Goal: Task Accomplishment & Management: Use online tool/utility

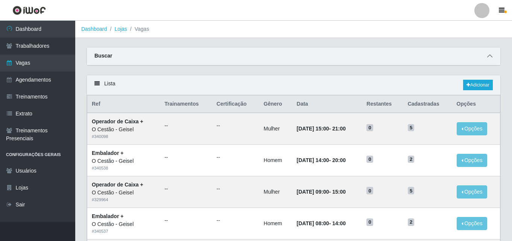
click at [490, 56] on icon at bounding box center [489, 55] width 5 height 5
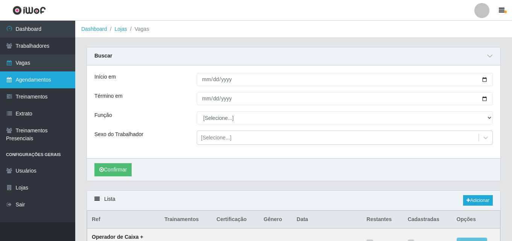
click at [58, 77] on link "Agendamentos" at bounding box center [37, 80] width 75 height 17
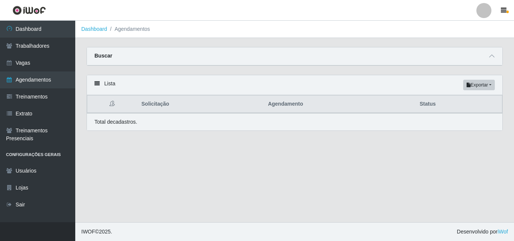
click at [452, 56] on div "Buscar" at bounding box center [295, 56] width 416 height 18
click at [488, 53] on span at bounding box center [491, 56] width 9 height 9
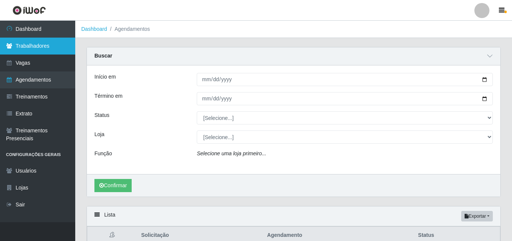
click at [48, 49] on link "Trabalhadores" at bounding box center [37, 46] width 75 height 17
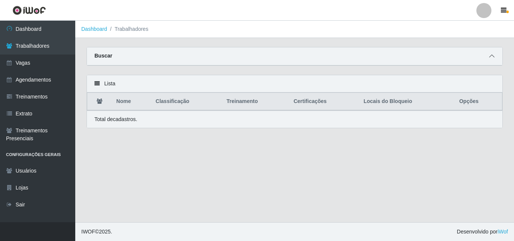
click at [496, 59] on span at bounding box center [491, 56] width 9 height 9
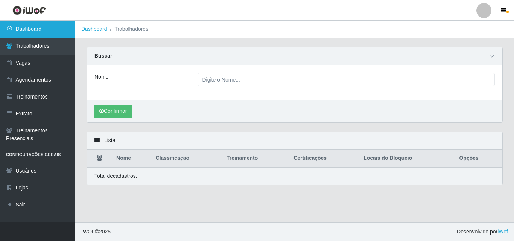
click at [34, 26] on link "Dashboard" at bounding box center [37, 29] width 75 height 17
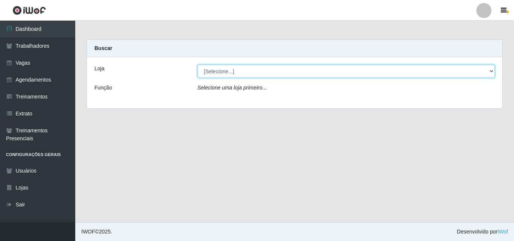
click at [460, 73] on select "[Selecione...] O Cestão - Geisel" at bounding box center [347, 71] width 298 height 13
select select "224"
click at [198, 65] on select "[Selecione...] O Cestão - Geisel" at bounding box center [347, 71] width 298 height 13
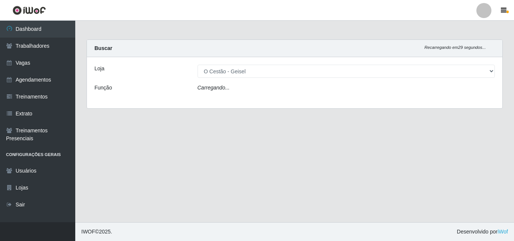
click at [381, 90] on div "Carregando..." at bounding box center [346, 89] width 309 height 11
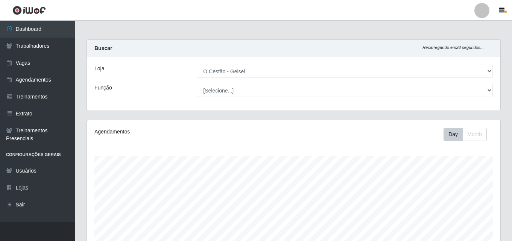
scroll to position [156, 414]
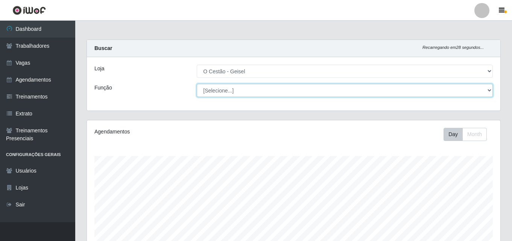
drag, startPoint x: 381, startPoint y: 90, endPoint x: 373, endPoint y: 94, distance: 8.9
click at [373, 94] on select "[Selecione...] ASG ASG + ASG ++ Auxiliar de Estoque Auxiliar de Estoque + Auxil…" at bounding box center [345, 90] width 296 height 13
select select "72"
click at [197, 84] on select "[Selecione...] ASG ASG + ASG ++ Auxiliar de Estoque Auxiliar de Estoque + Auxil…" at bounding box center [345, 90] width 296 height 13
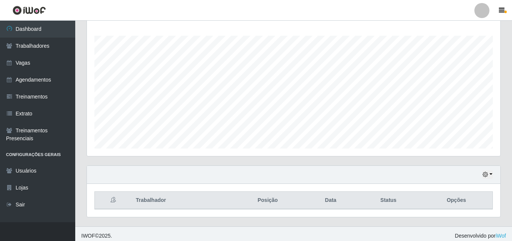
scroll to position [125, 0]
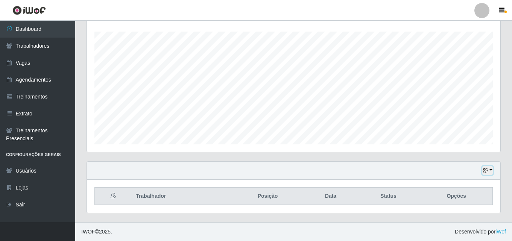
click at [489, 172] on button "button" at bounding box center [488, 170] width 11 height 9
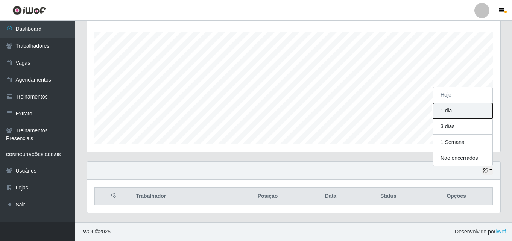
click at [463, 110] on button "1 dia" at bounding box center [462, 111] width 59 height 16
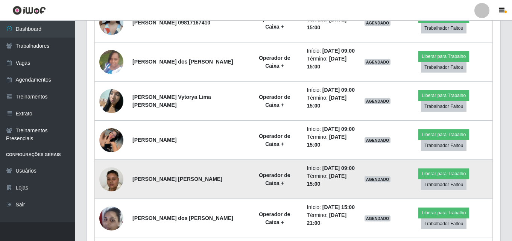
scroll to position [290, 0]
